Goal: Task Accomplishment & Management: Manage account settings

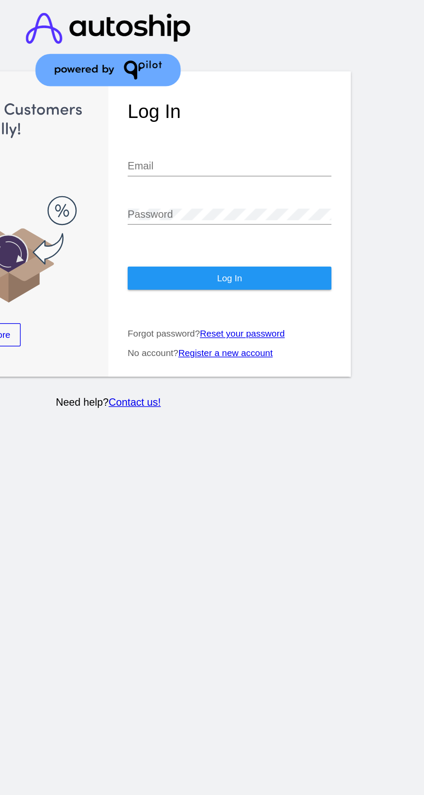
click at [317, 108] on input "Email" at bounding box center [293, 112] width 137 height 8
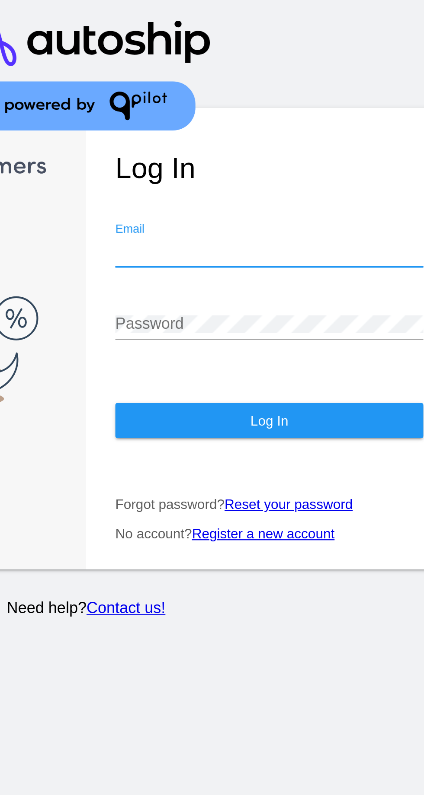
click at [293, 108] on input "Email" at bounding box center [293, 112] width 137 height 8
click at [294, 108] on input "Email" at bounding box center [293, 112] width 137 height 8
click at [319, 108] on input "Email" at bounding box center [293, 112] width 137 height 8
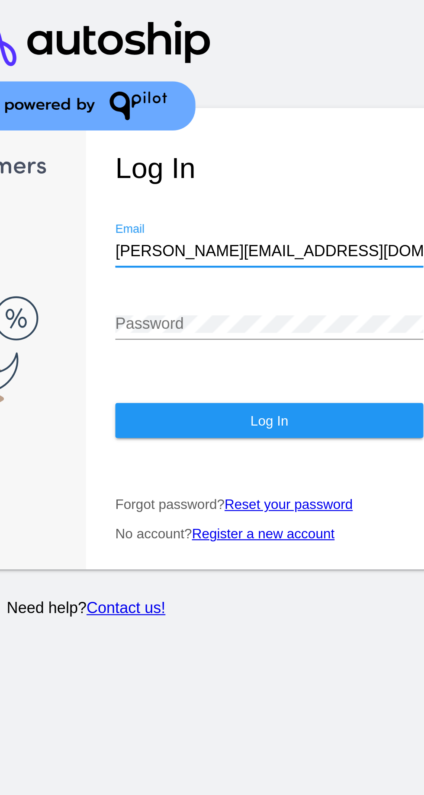
type input "[PERSON_NAME][EMAIL_ADDRESS][DOMAIN_NAME]"
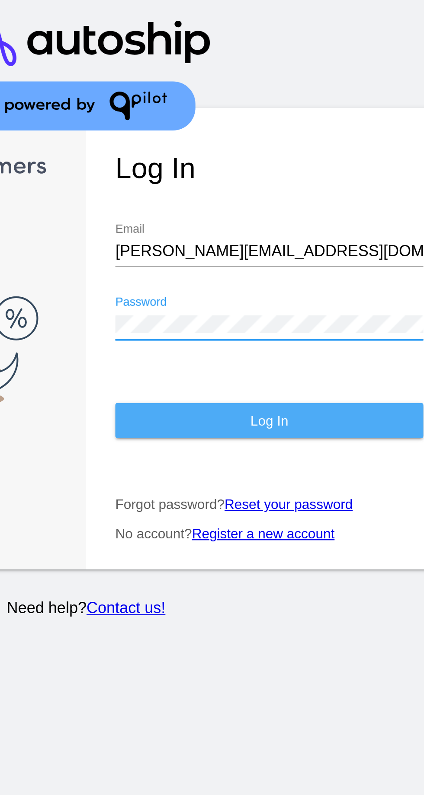
click at [307, 179] on button "Log In" at bounding box center [293, 187] width 137 height 16
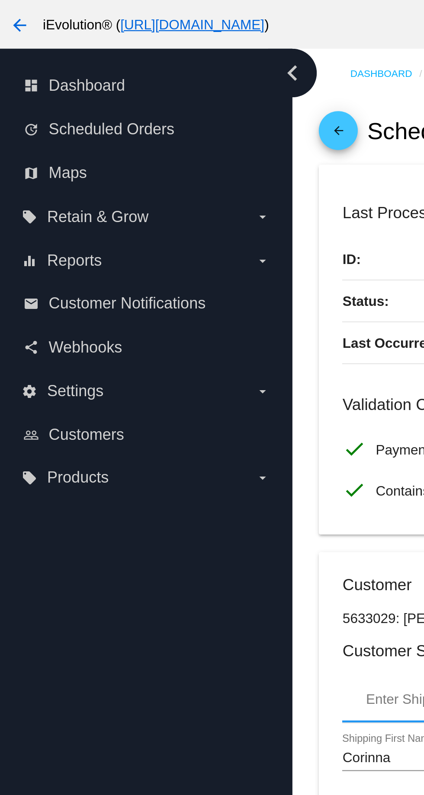
click at [134, 30] on icon "chevron_left" at bounding box center [130, 33] width 14 height 14
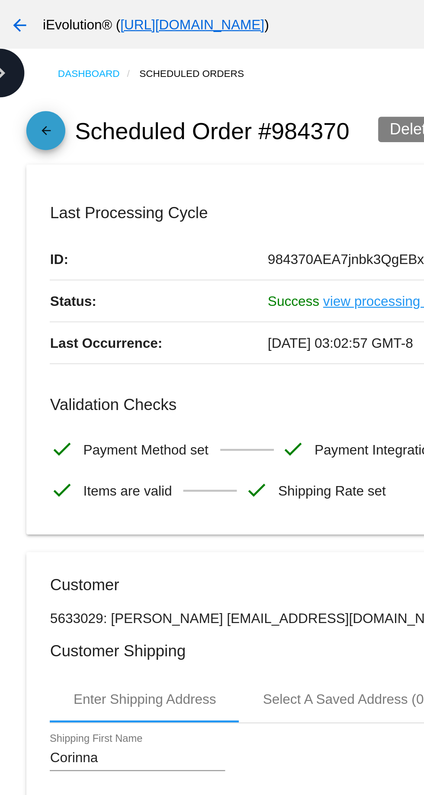
click at [20, 58] on mat-icon "arrow_back" at bounding box center [20, 60] width 10 height 10
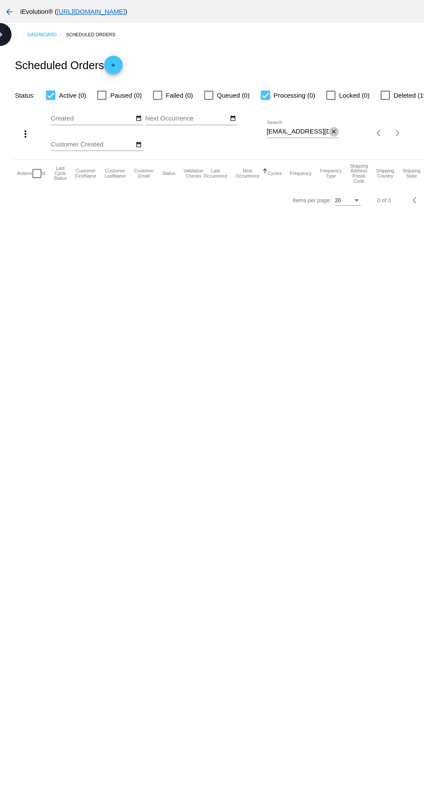
click at [311, 121] on button "close" at bounding box center [313, 123] width 9 height 9
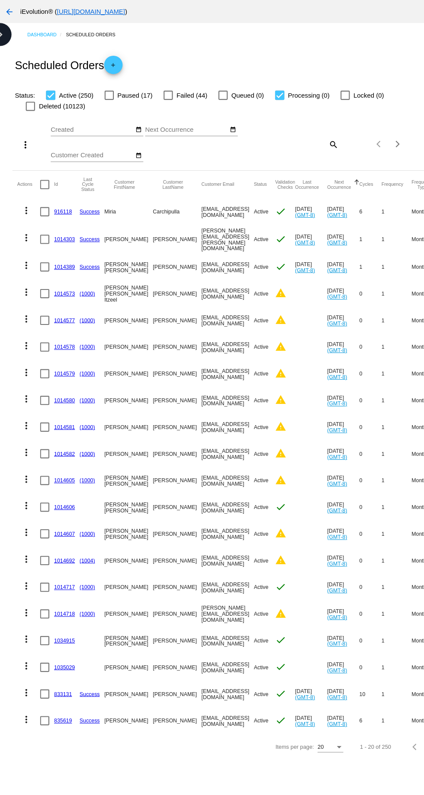
click at [310, 135] on mat-icon "search" at bounding box center [312, 135] width 10 height 13
click at [275, 134] on input "Search" at bounding box center [283, 134] width 67 height 7
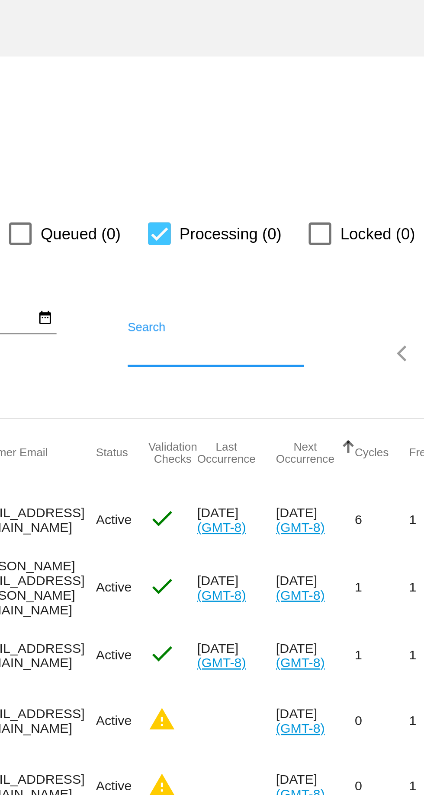
click at [295, 136] on input "Search" at bounding box center [283, 134] width 67 height 7
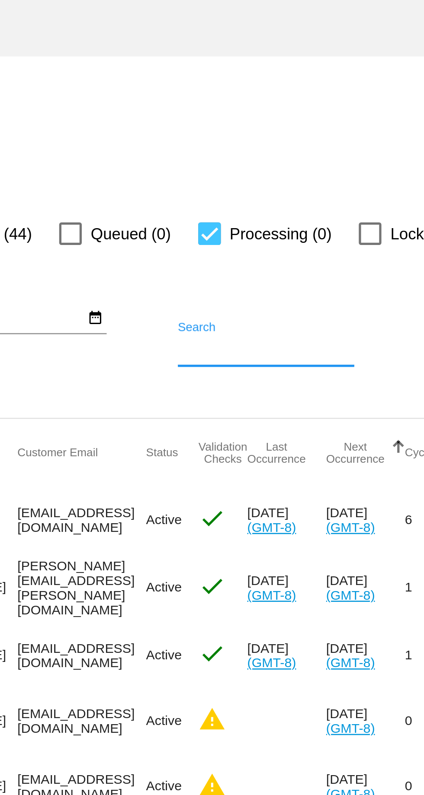
paste input "Bri, de tu apoyo con este cobreo [EMAIL_ADDRESS][DOMAIN_NAME], deMéxico"
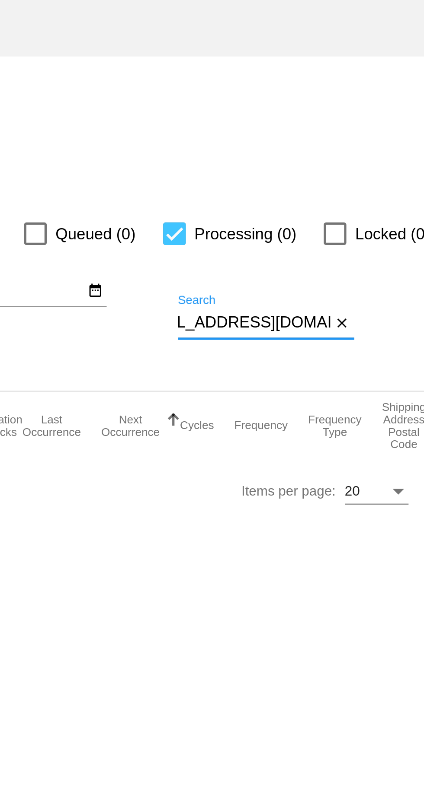
scroll to position [0, 104]
click at [261, 121] on input "Bri, de tu apoyo con este cobreo [EMAIL_ADDRESS][DOMAIN_NAME]" at bounding box center [279, 123] width 58 height 7
click at [250, 121] on input "[EMAIL_ADDRESS][DOMAIN_NAME]" at bounding box center [279, 123] width 58 height 7
click at [252, 125] on input "[EMAIL_ADDRESS][DOMAIN_NAME]" at bounding box center [279, 123] width 58 height 7
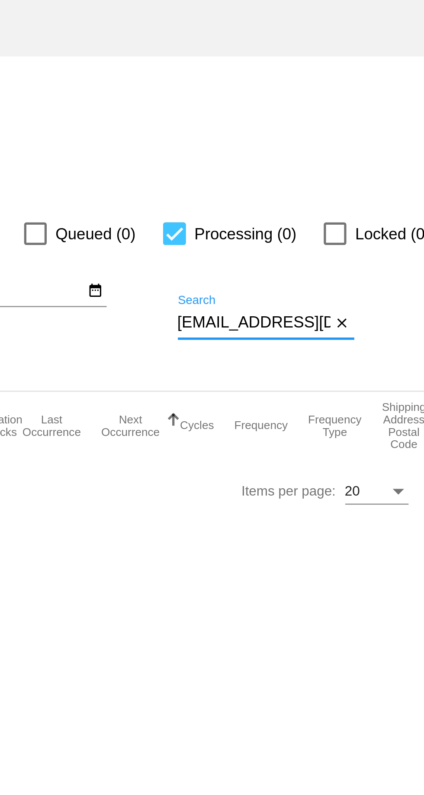
click at [252, 127] on input "[EMAIL_ADDRESS][DOMAIN_NAME]" at bounding box center [279, 123] width 58 height 7
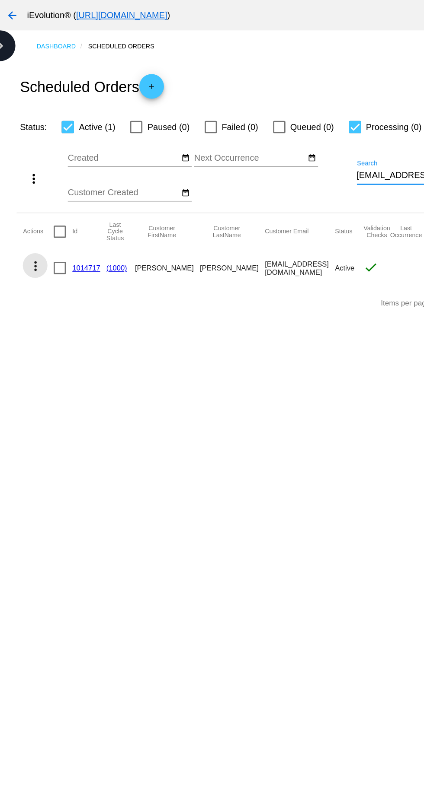
type input "[EMAIL_ADDRESS][DOMAIN_NAME]"
click at [24, 187] on mat-icon "more_vert" at bounding box center [24, 187] width 10 height 10
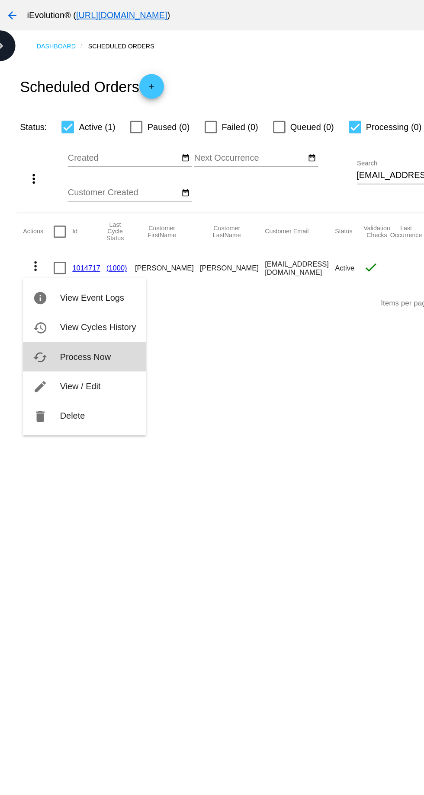
click at [80, 248] on button "cached Process Now" at bounding box center [59, 250] width 86 height 21
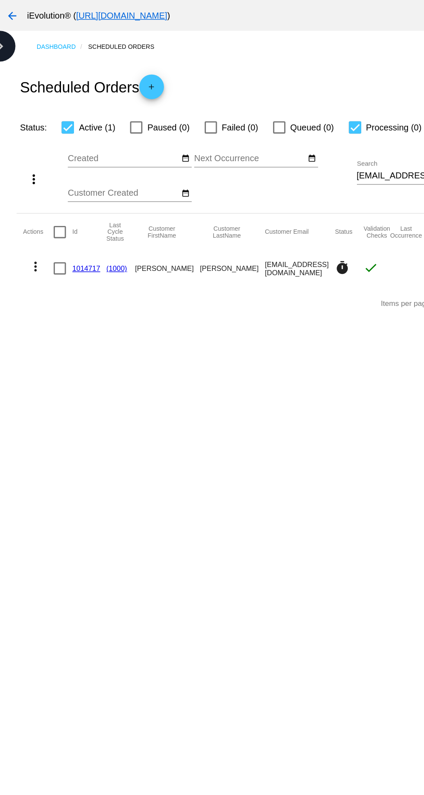
click at [63, 187] on link "1014717" at bounding box center [60, 188] width 19 height 6
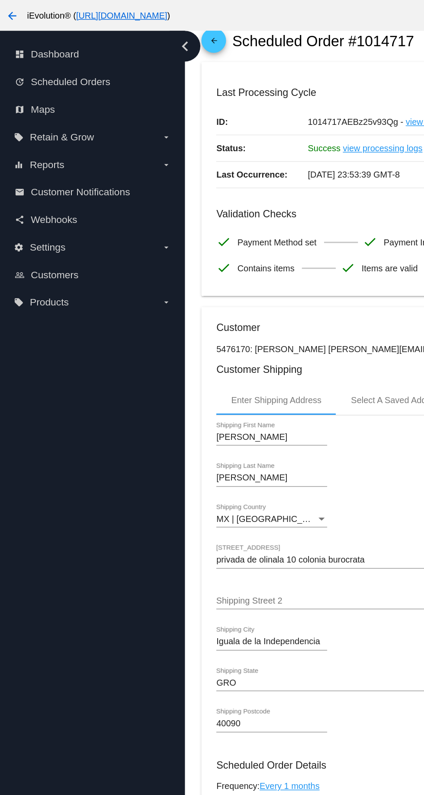
scroll to position [33, 0]
